Goal: Find specific page/section: Find specific page/section

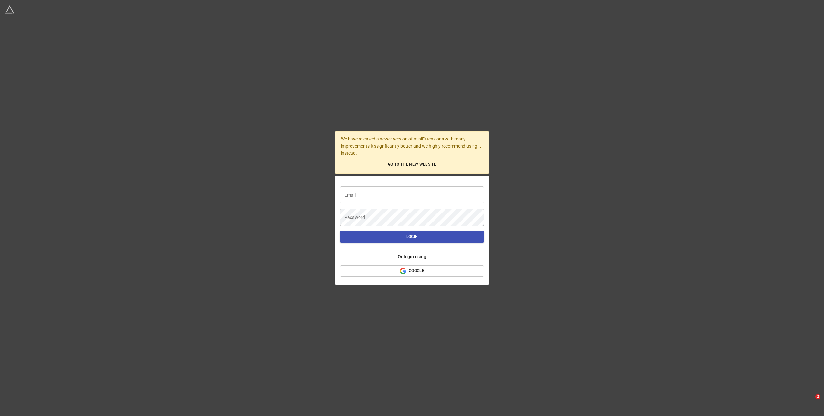
click at [371, 197] on input "text" at bounding box center [412, 195] width 144 height 17
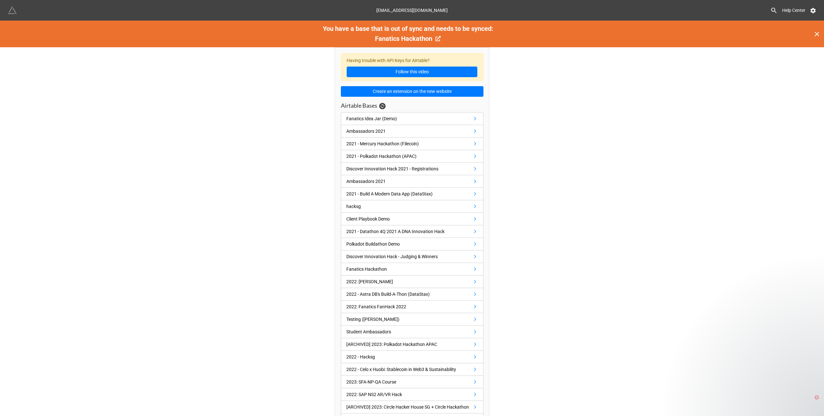
click at [11, 13] on img at bounding box center [12, 10] width 9 height 9
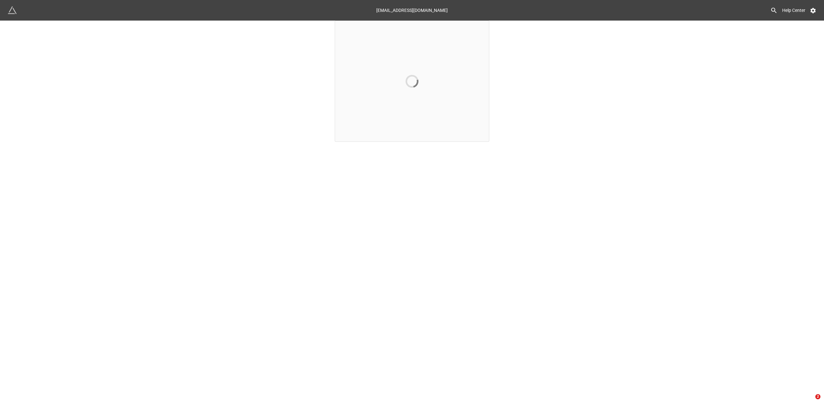
click at [814, 14] on div "Help Center" at bounding box center [631, 11] width 368 height 12
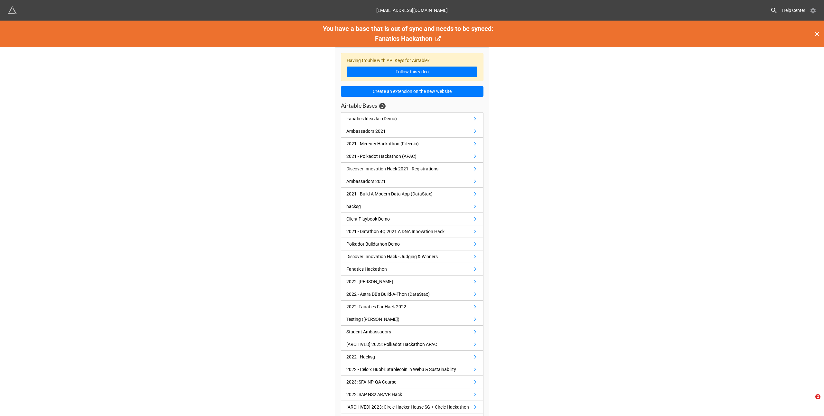
click at [810, 11] on icon at bounding box center [812, 10] width 6 height 6
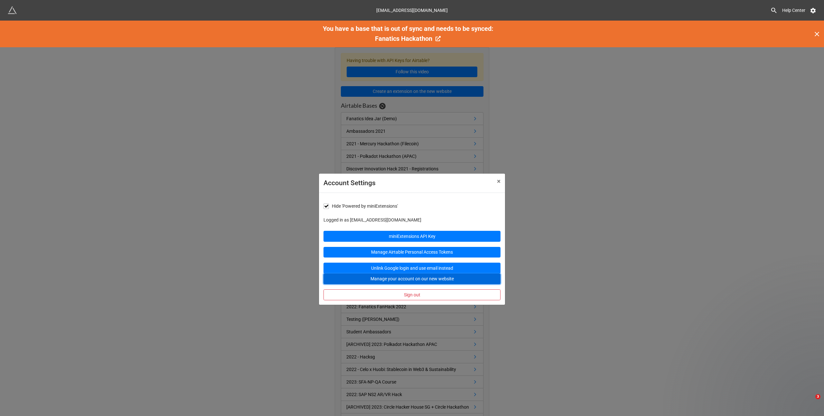
click at [446, 282] on button "Manage your account on our new website" at bounding box center [411, 279] width 177 height 11
